Goal: Register for event/course

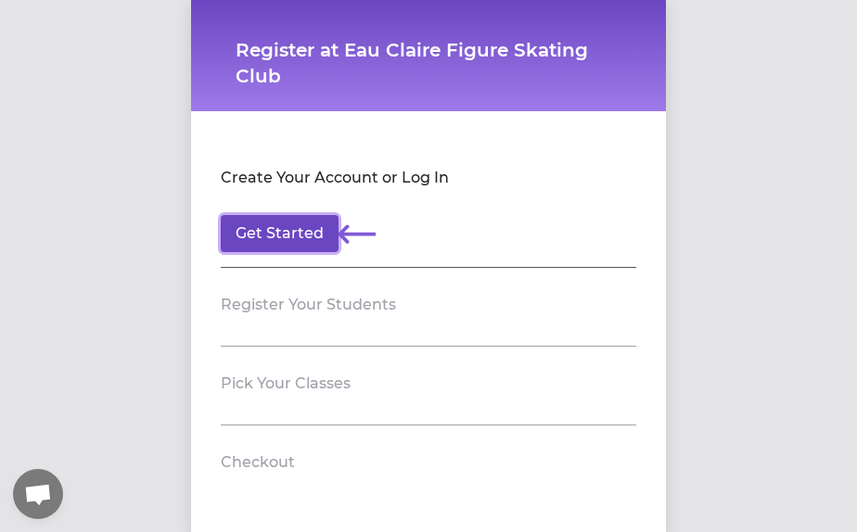
click at [286, 241] on button "Get Started" at bounding box center [280, 233] width 118 height 37
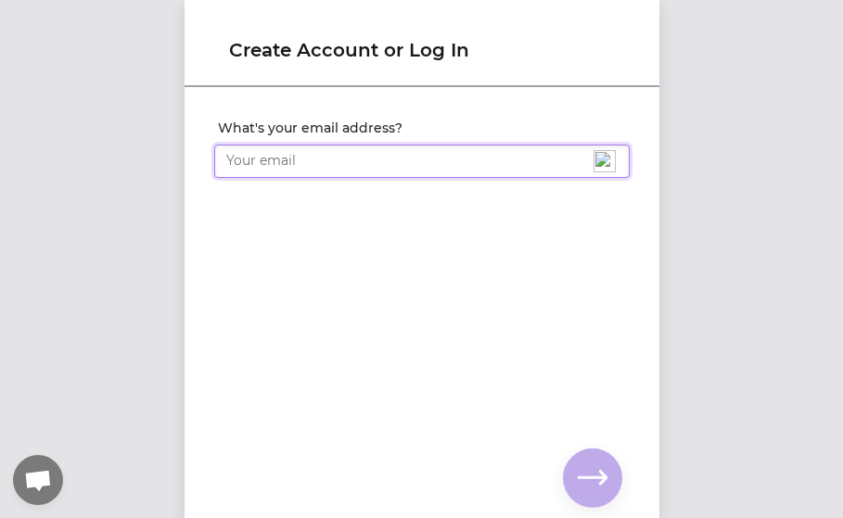
type input "[EMAIL_ADDRESS][DOMAIN_NAME]"
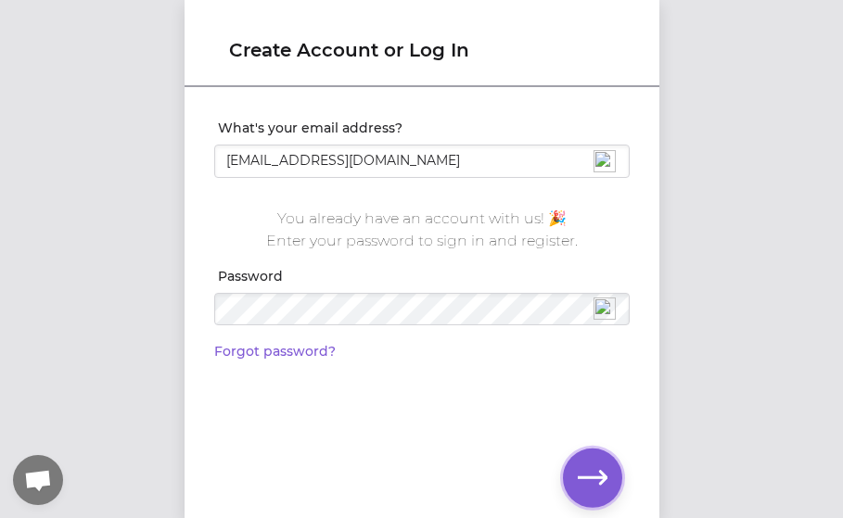
click at [575, 462] on button "button" at bounding box center [592, 478] width 59 height 59
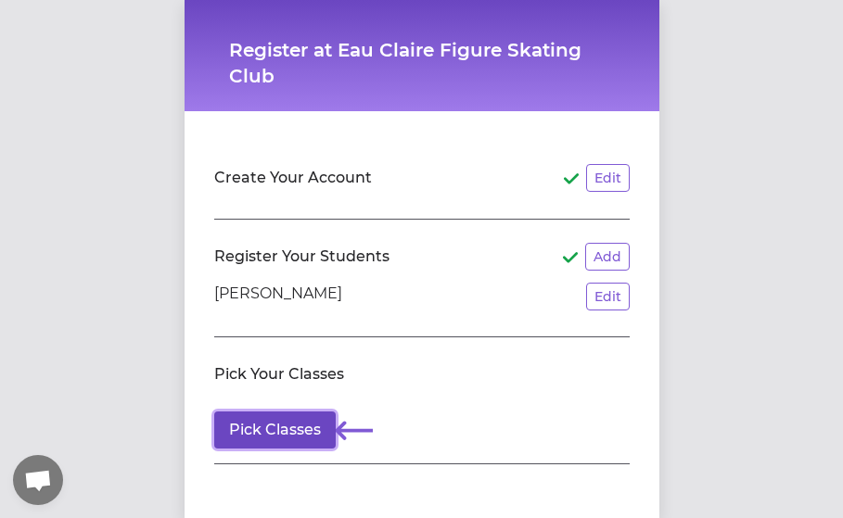
click at [310, 428] on button "Pick Classes" at bounding box center [274, 430] width 121 height 37
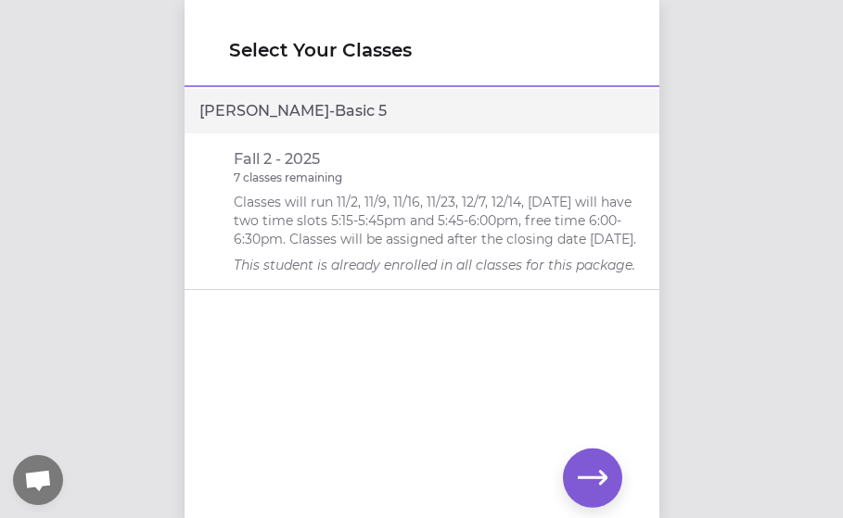
drag, startPoint x: 233, startPoint y: 197, endPoint x: 312, endPoint y: 257, distance: 98.6
click at [312, 248] on p "Classes will run 11/2, 11/9, 11/16, 11/23, 12/7, 12/14, [DATE] will have two ti…" at bounding box center [439, 221] width 411 height 56
copy p "Classes will run 11/2, 11/9, 11/16, 11/23, 12/7, 12/14, [DATE] will have two ti…"
click at [601, 483] on icon "button" at bounding box center [593, 478] width 30 height 14
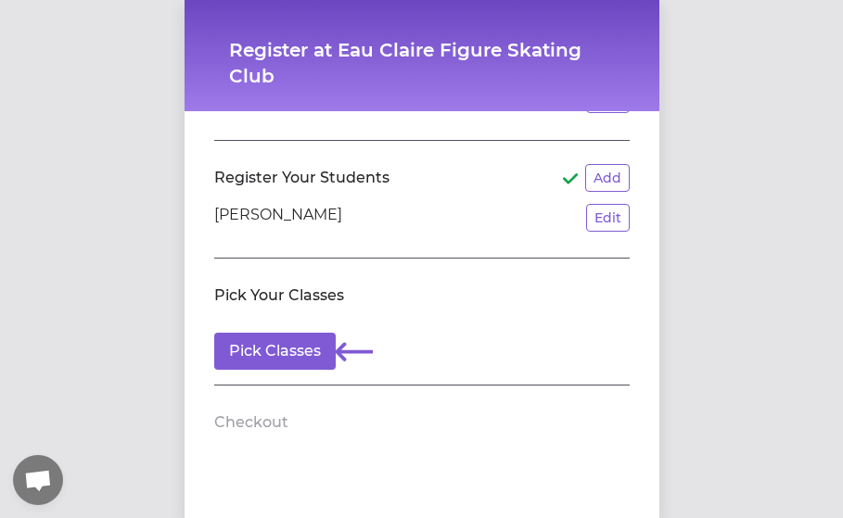
scroll to position [14, 0]
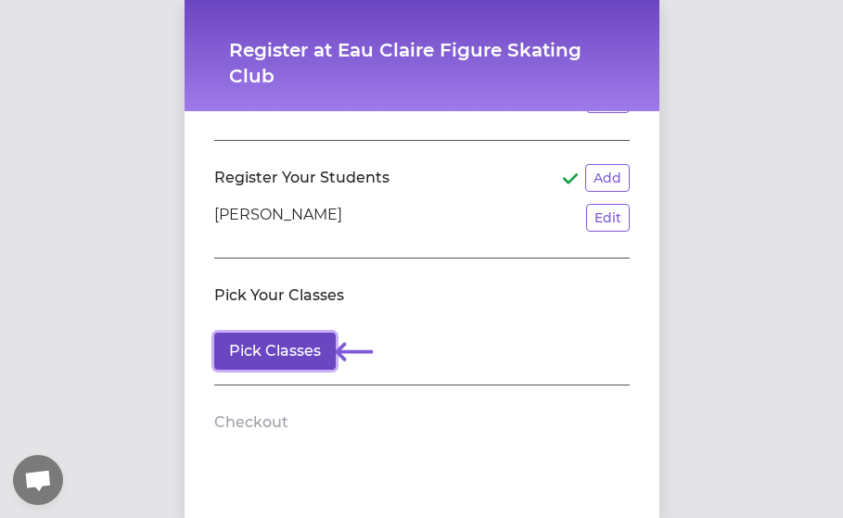
click at [292, 347] on button "Pick Classes" at bounding box center [274, 351] width 121 height 37
